Goal: Task Accomplishment & Management: Use online tool/utility

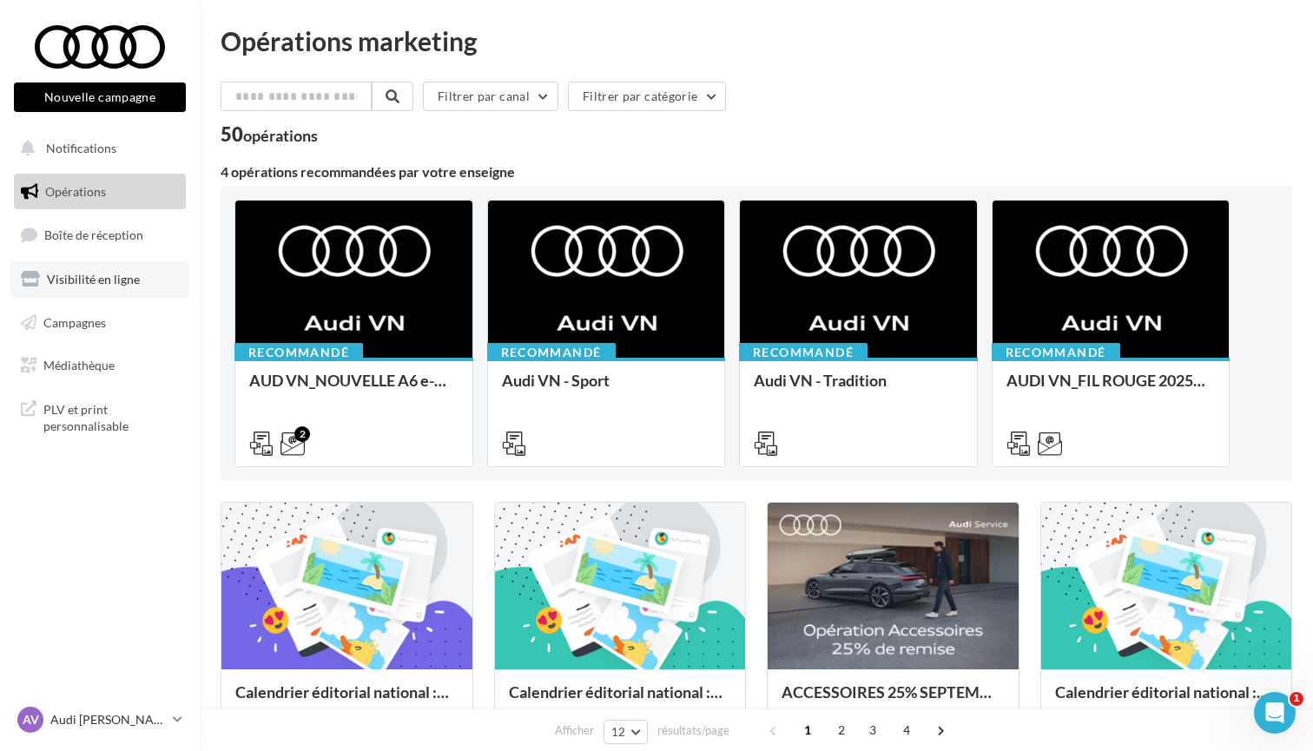
click at [91, 277] on span "Visibilité en ligne" at bounding box center [93, 279] width 93 height 15
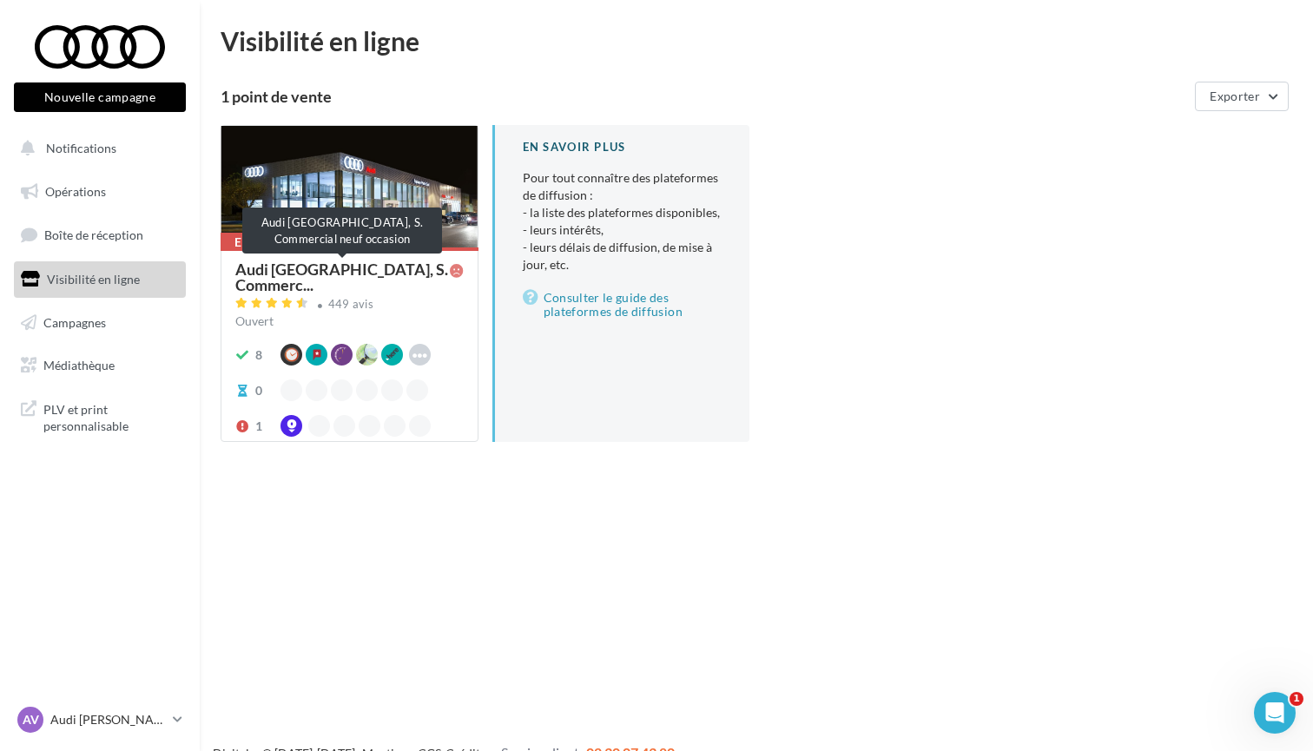
click at [351, 280] on span "Audi [GEOGRAPHIC_DATA], S. Commerc..." at bounding box center [342, 276] width 215 height 31
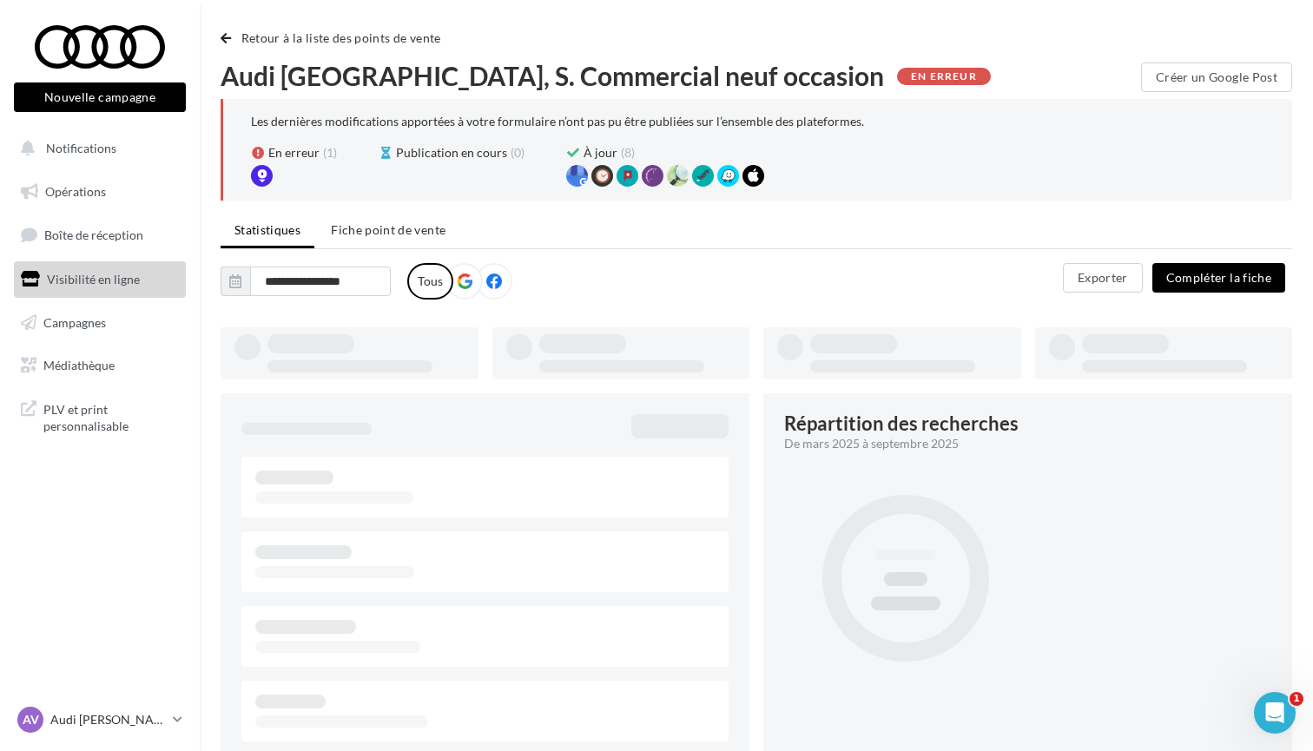
type input "**********"
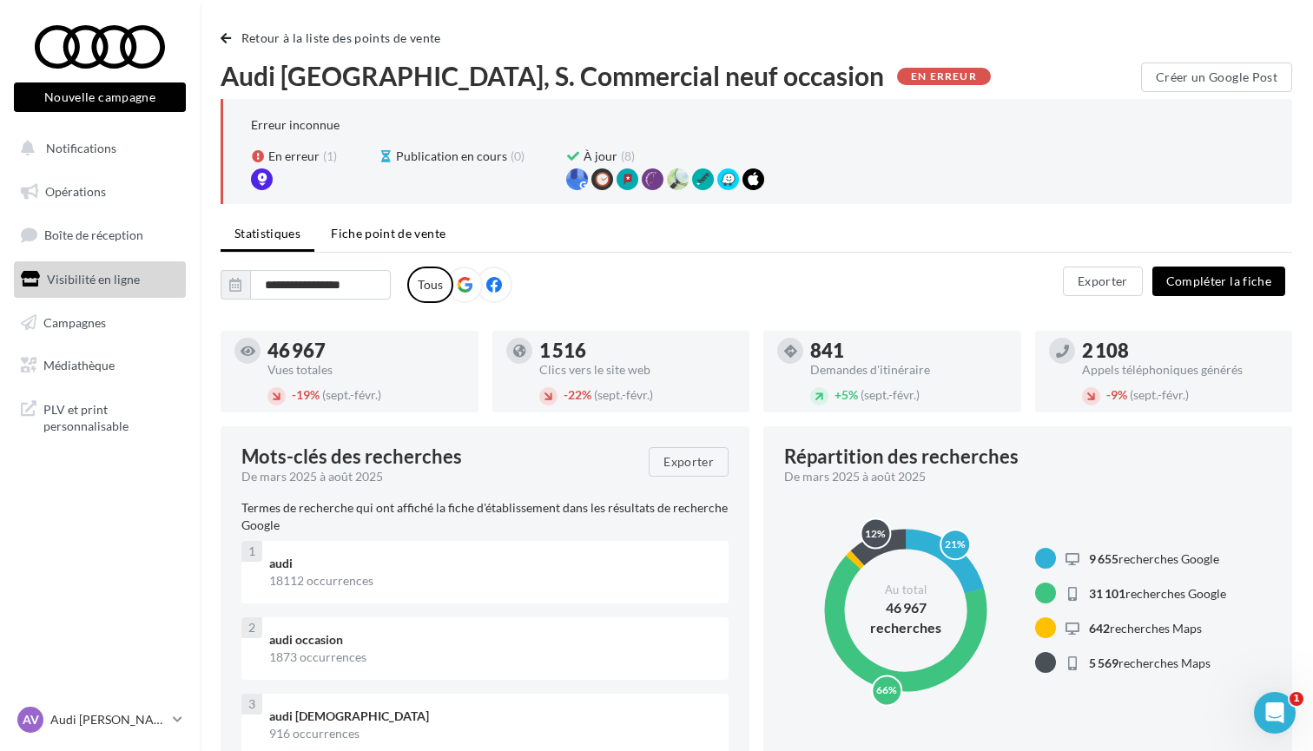
click at [396, 233] on span "Fiche point de vente" at bounding box center [388, 233] width 115 height 15
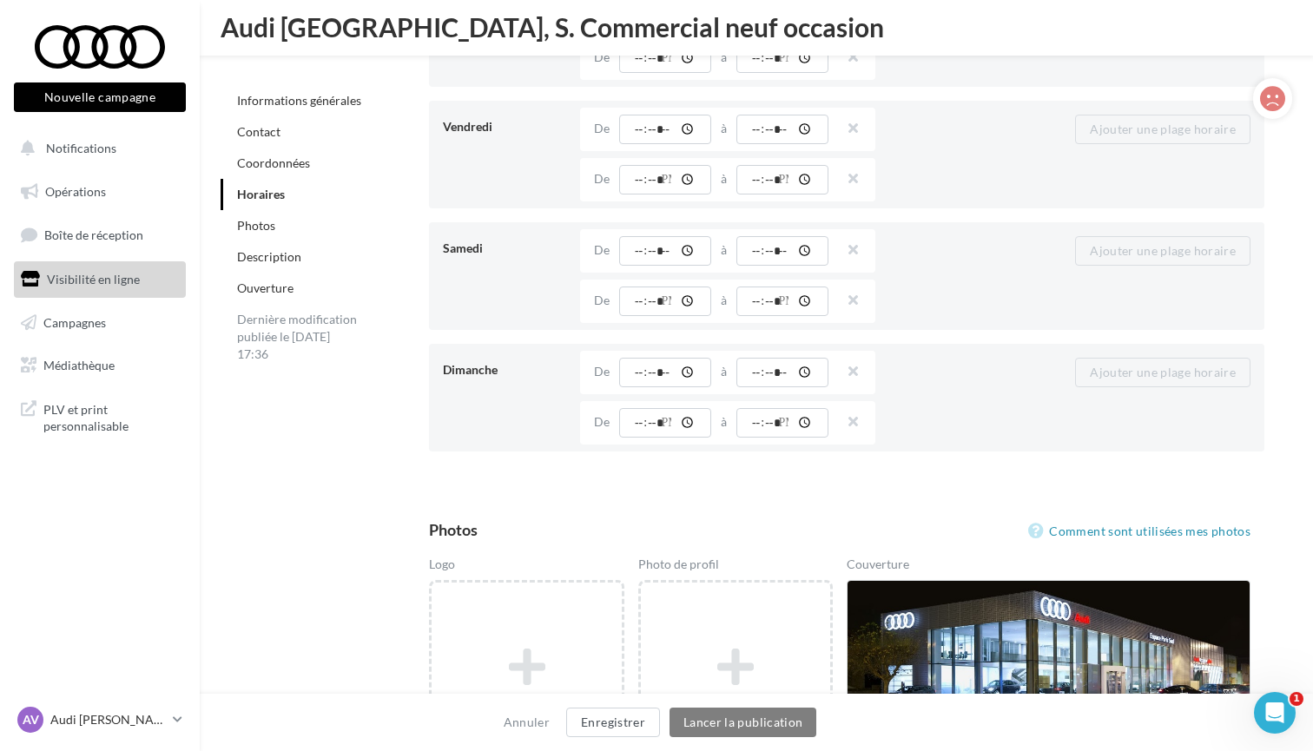
scroll to position [2156, 0]
click at [844, 368] on button "button" at bounding box center [847, 372] width 14 height 24
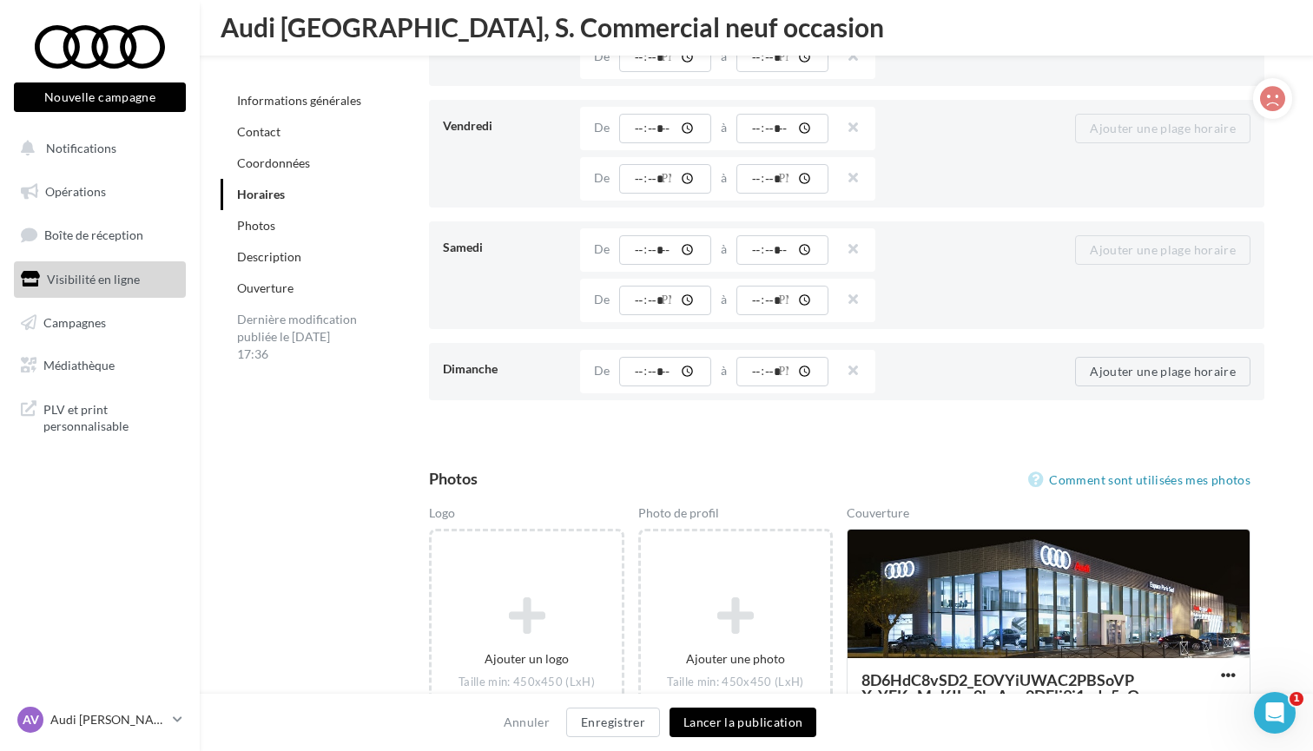
click at [844, 368] on button "button" at bounding box center [847, 372] width 14 height 24
click at [731, 732] on button "Lancer la publication" at bounding box center [743, 723] width 147 height 30
